Goal: Navigation & Orientation: Find specific page/section

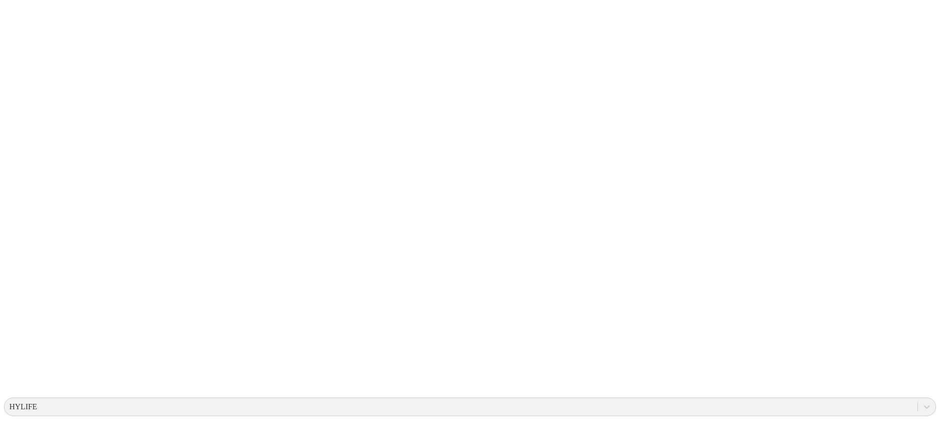
click at [28, 16] on icon at bounding box center [19, 200] width 30 height 392
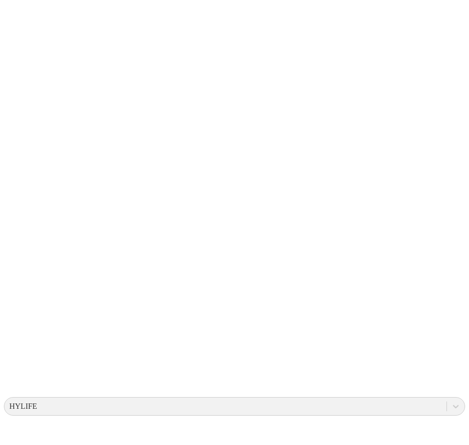
click at [14, 185] on icon at bounding box center [19, 200] width 30 height 30
click at [23, 21] on icon at bounding box center [19, 200] width 30 height 392
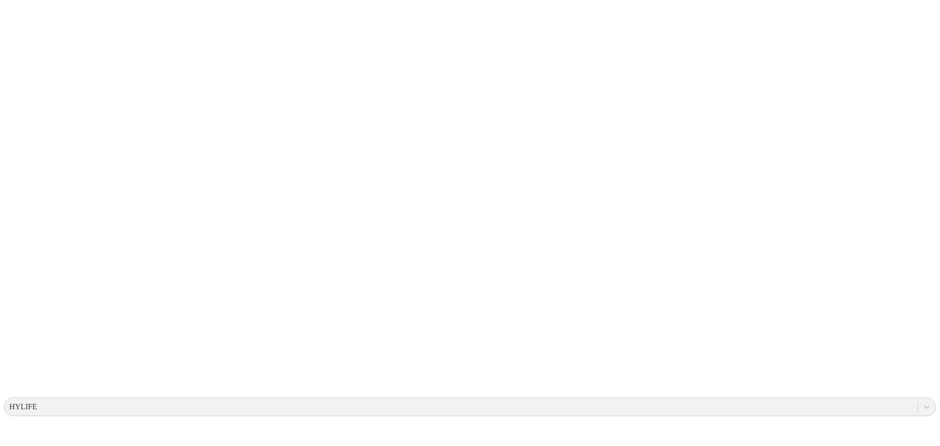
click at [18, 185] on icon at bounding box center [19, 200] width 30 height 30
